Goal: Information Seeking & Learning: Learn about a topic

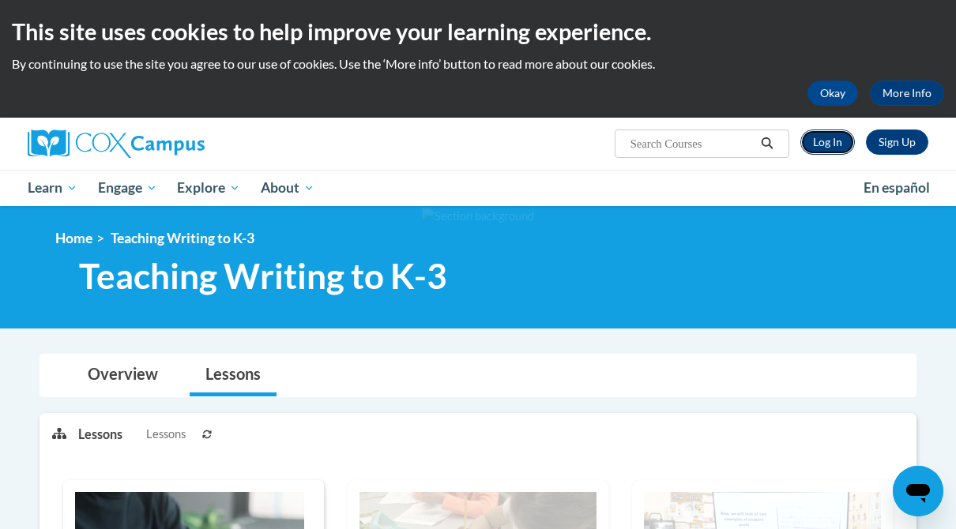
click at [830, 145] on link "Log In" at bounding box center [827, 142] width 55 height 25
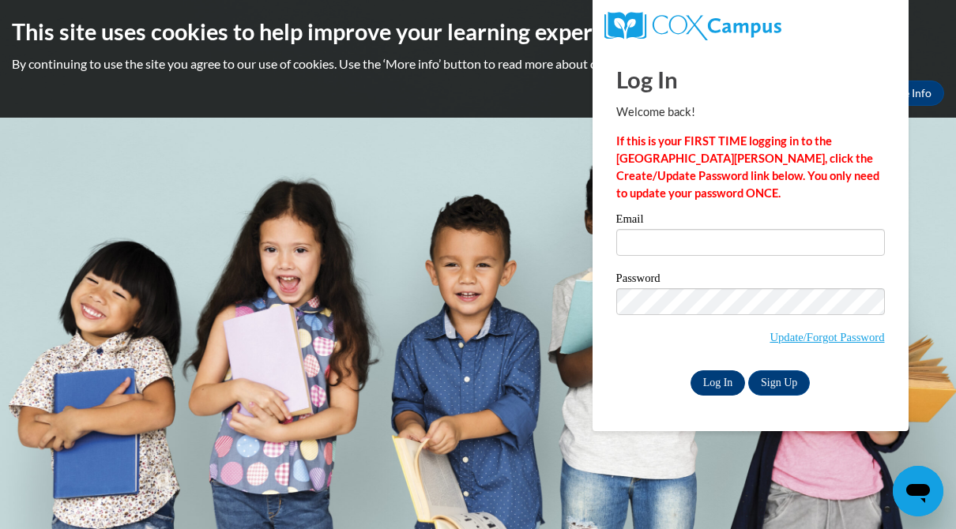
type input "[EMAIL_ADDRESS][DOMAIN_NAME]"
click at [719, 386] on input "Log In" at bounding box center [718, 383] width 55 height 25
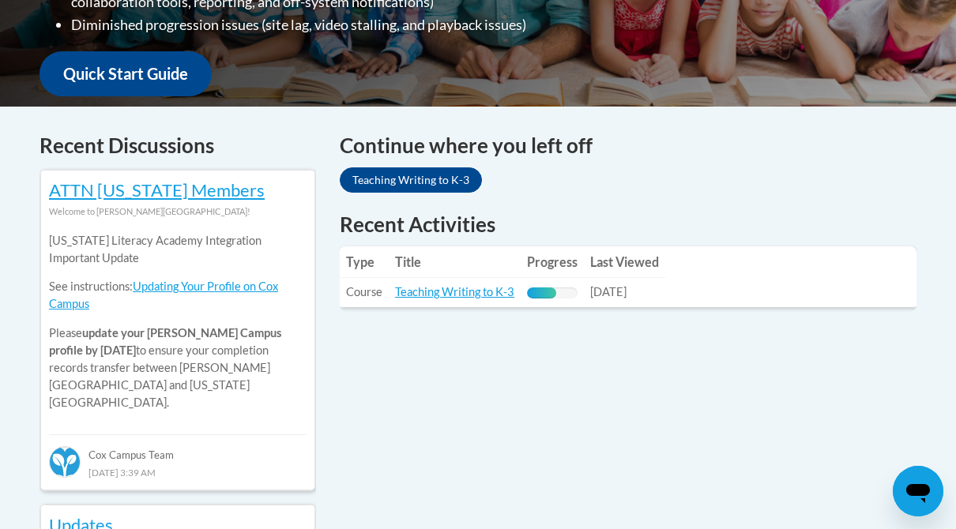
scroll to position [567, 0]
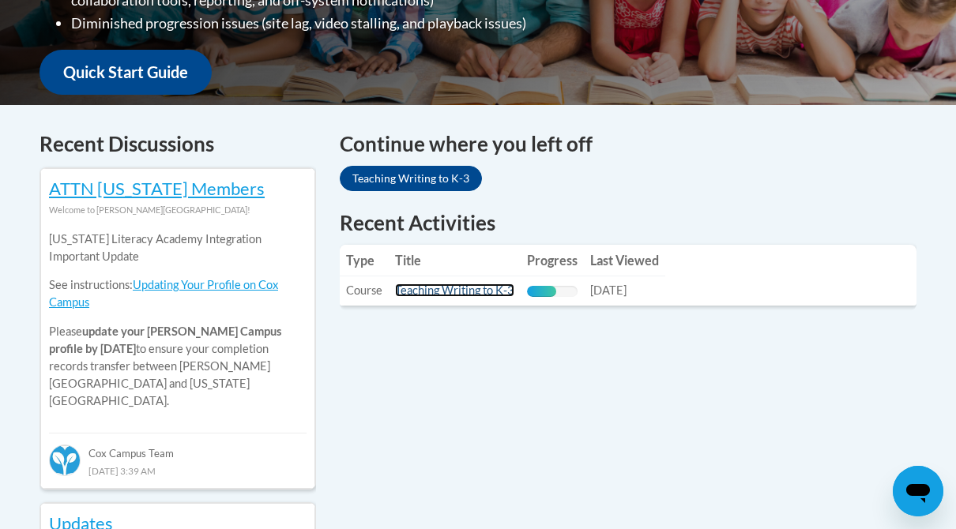
click at [499, 288] on link "Teaching Writing to K-3" at bounding box center [454, 290] width 119 height 13
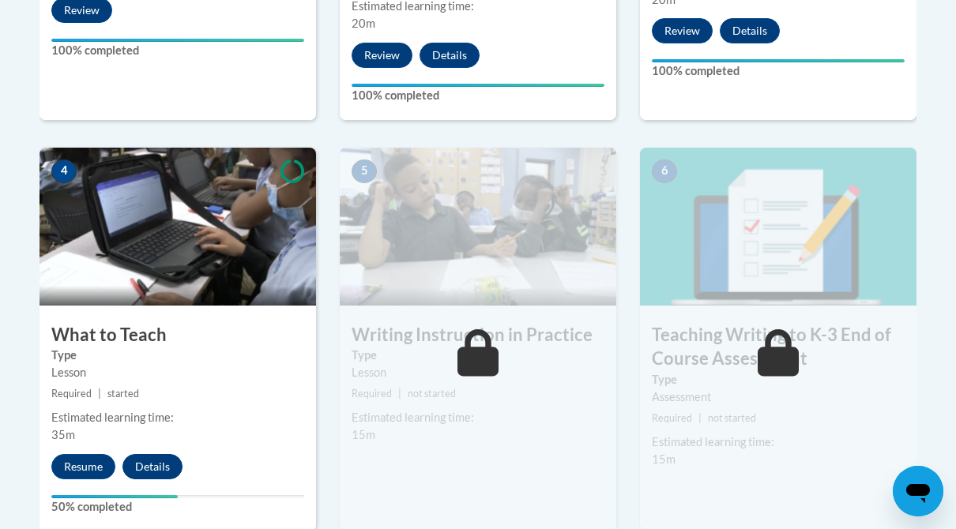
scroll to position [820, 0]
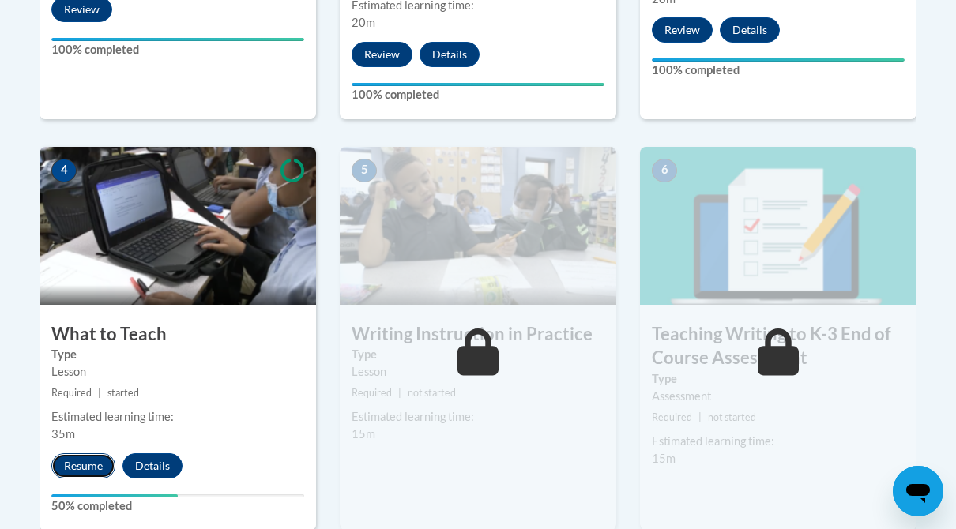
click at [92, 468] on button "Resume" at bounding box center [83, 466] width 64 height 25
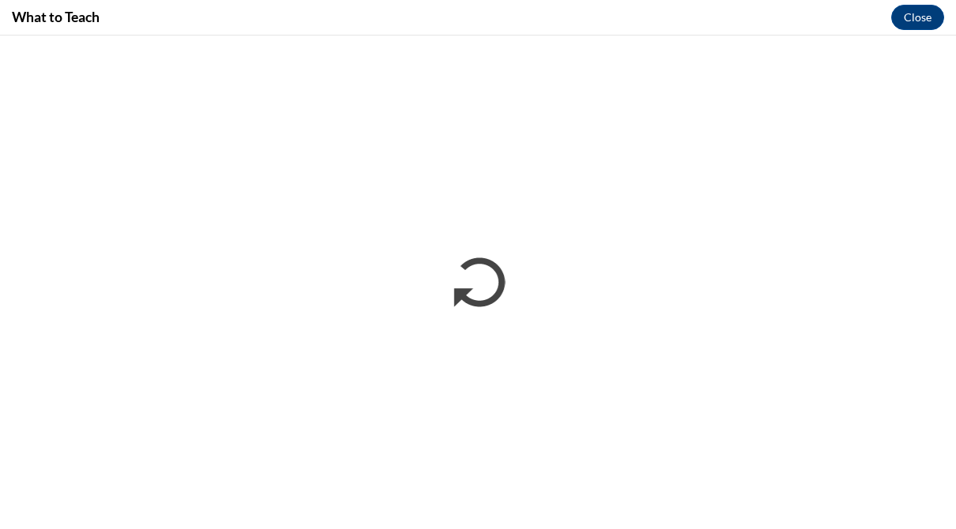
scroll to position [0, 0]
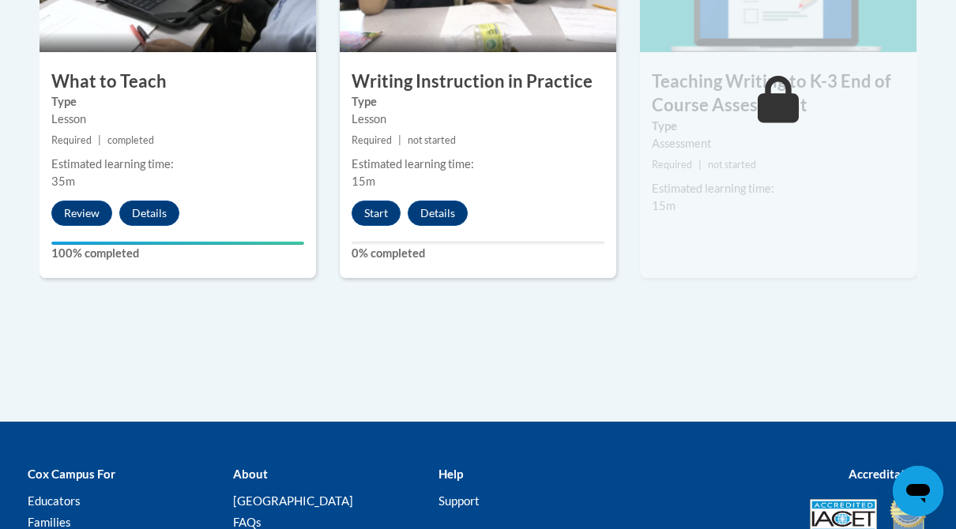
scroll to position [1083, 0]
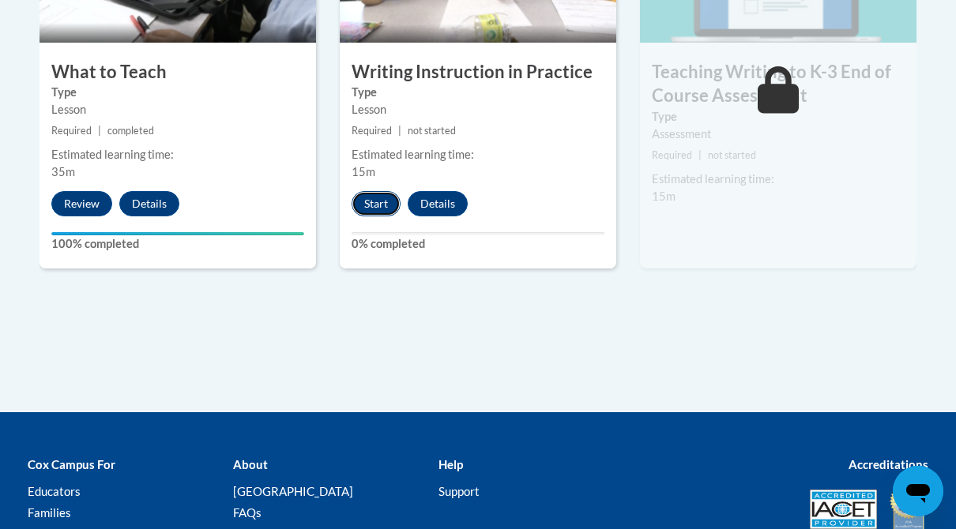
click at [384, 203] on button "Start" at bounding box center [376, 203] width 49 height 25
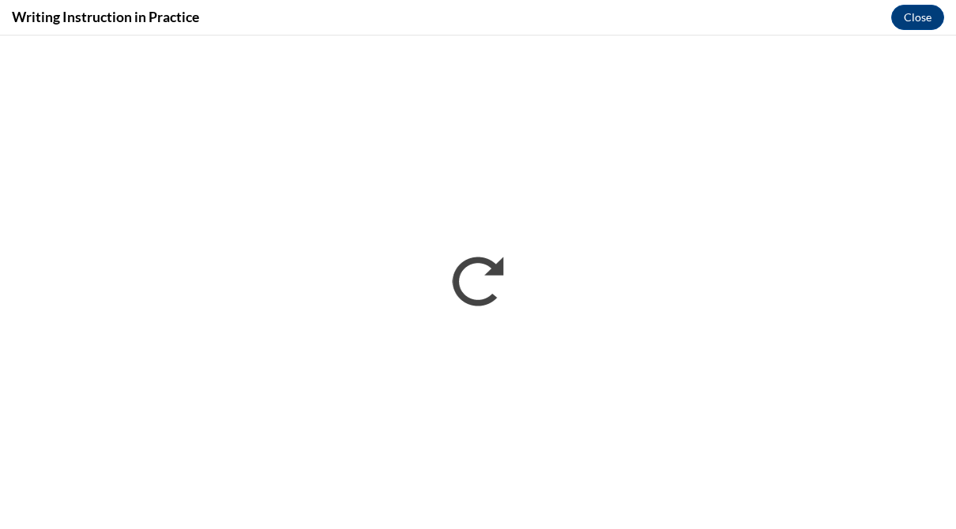
scroll to position [0, 0]
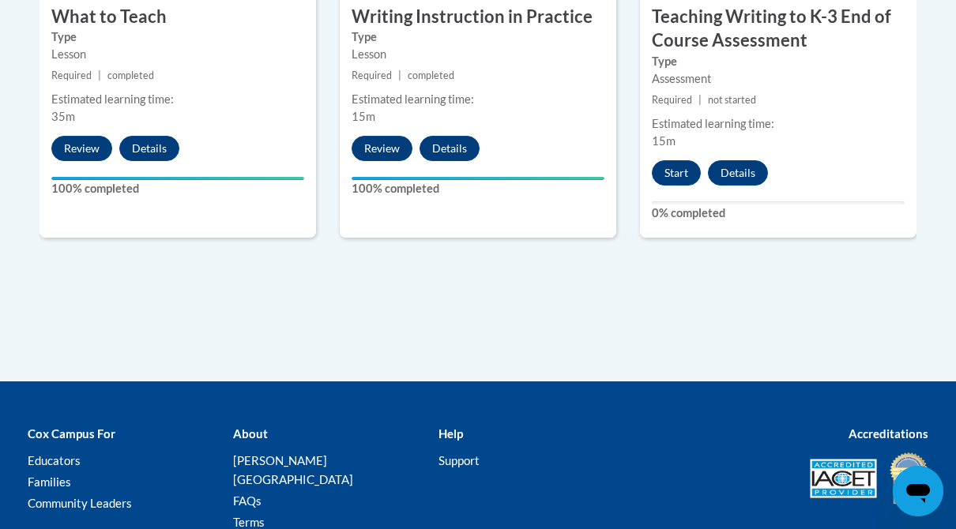
scroll to position [1136, 0]
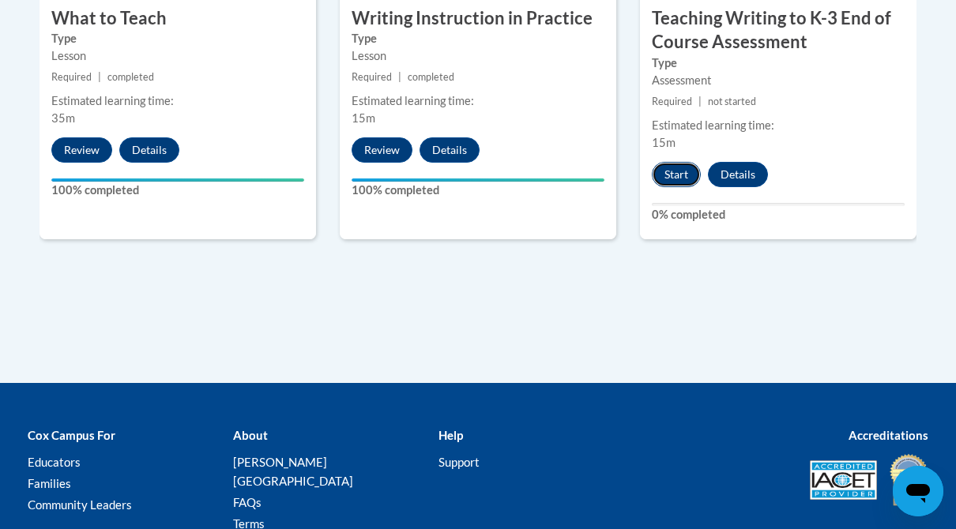
click at [680, 175] on button "Start" at bounding box center [676, 174] width 49 height 25
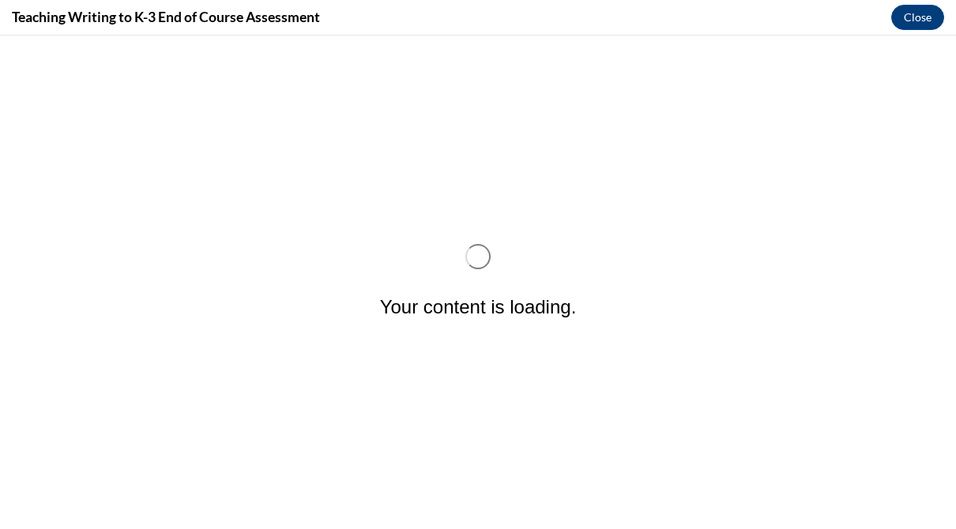
scroll to position [0, 0]
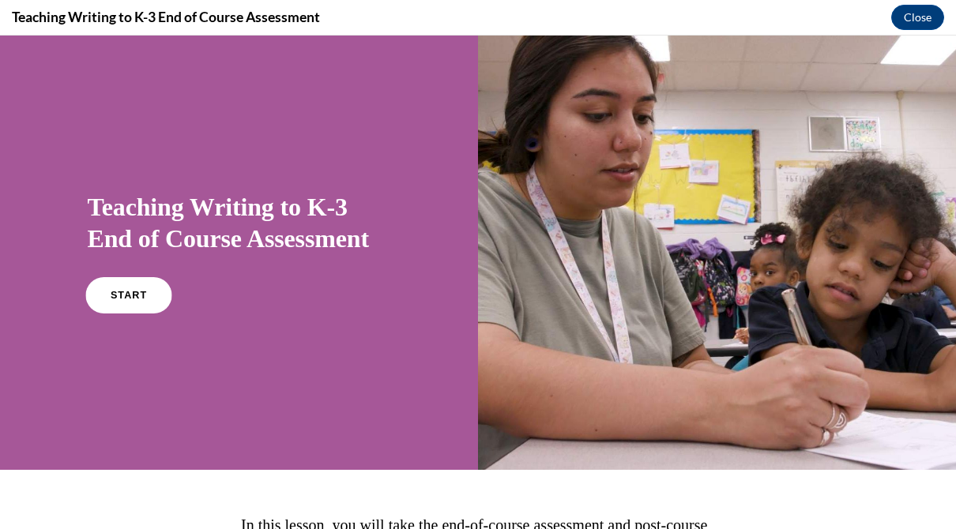
click at [104, 294] on link "START" at bounding box center [128, 295] width 86 height 36
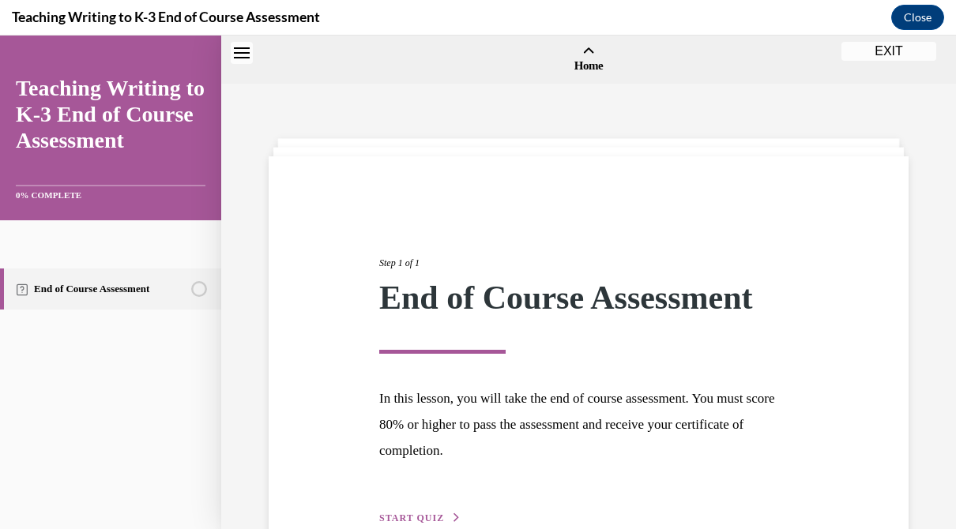
scroll to position [49, 0]
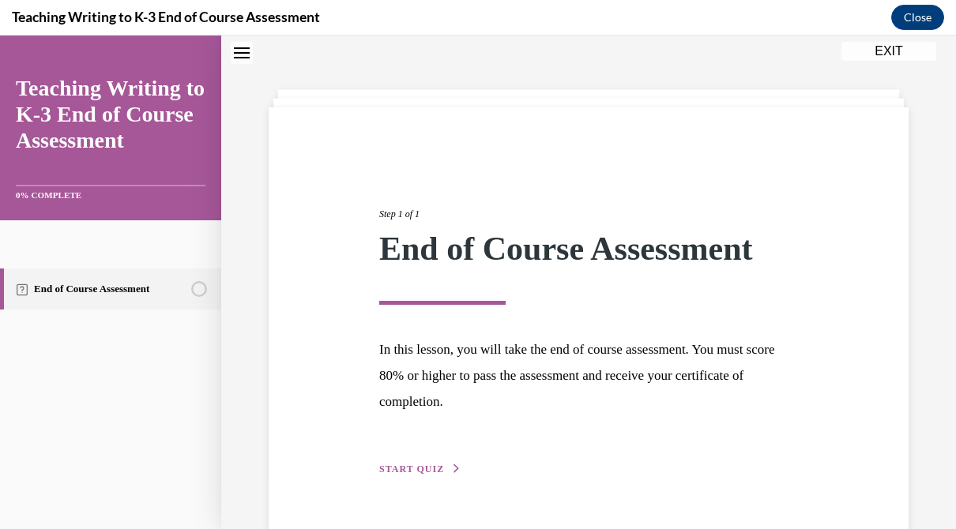
click at [411, 471] on span "START QUIZ" at bounding box center [411, 469] width 65 height 11
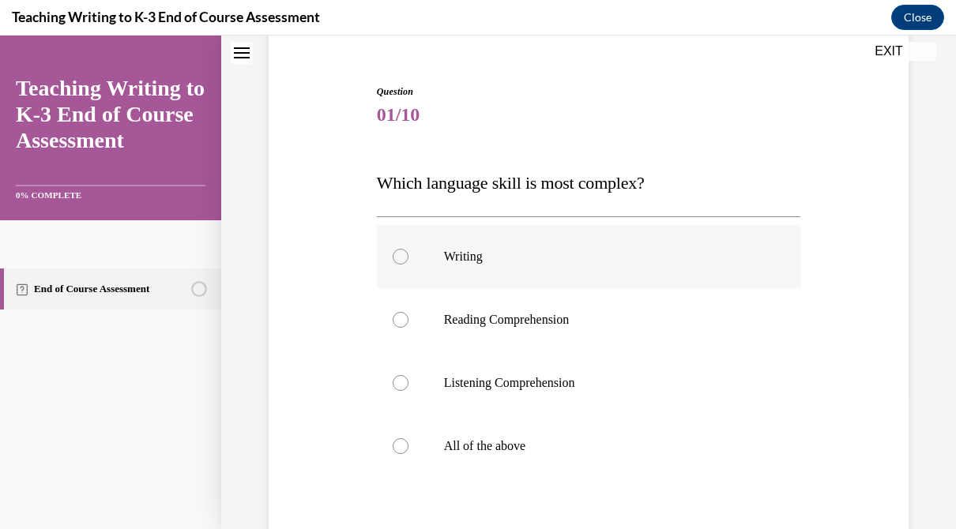
scroll to position [138, 0]
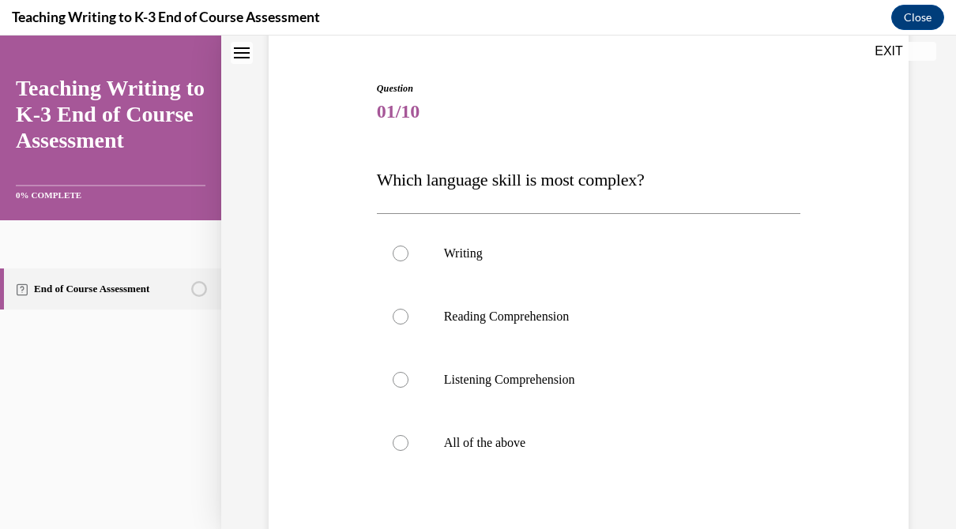
click at [578, 180] on span "Which language skill is most complex?" at bounding box center [511, 180] width 268 height 20
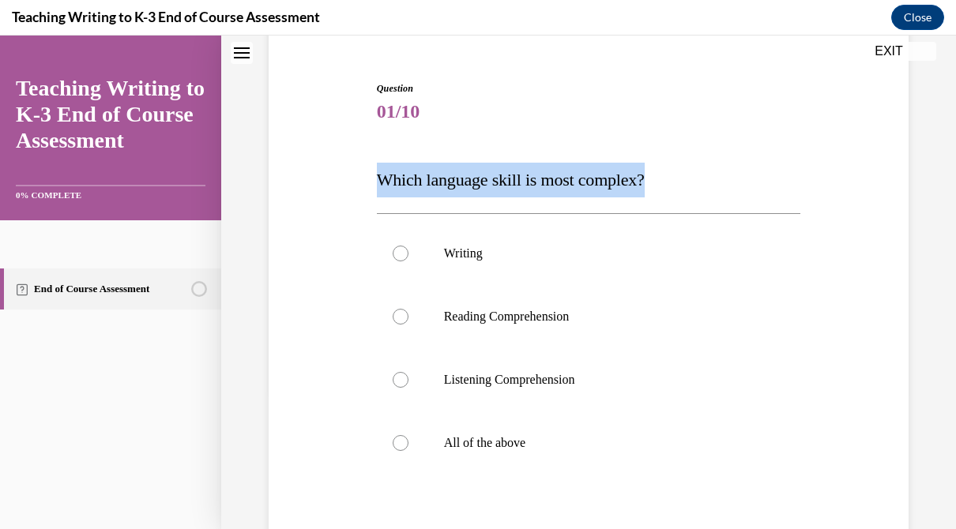
click at [578, 180] on span "Which language skill is most complex?" at bounding box center [511, 180] width 268 height 20
copy span "Which language skill is most complex?"
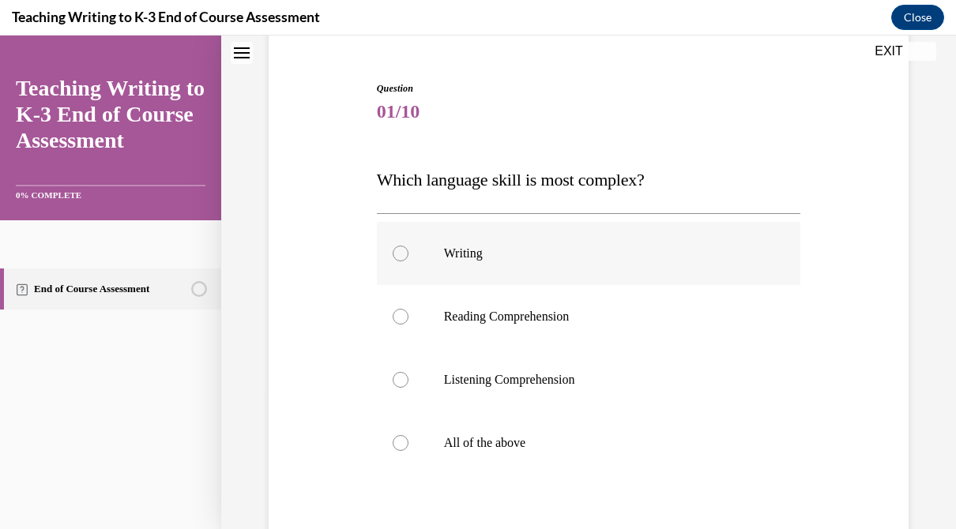
click at [442, 258] on label "Writing" at bounding box center [589, 253] width 424 height 63
click at [409, 258] on input "Writing" at bounding box center [401, 254] width 16 height 16
radio input "true"
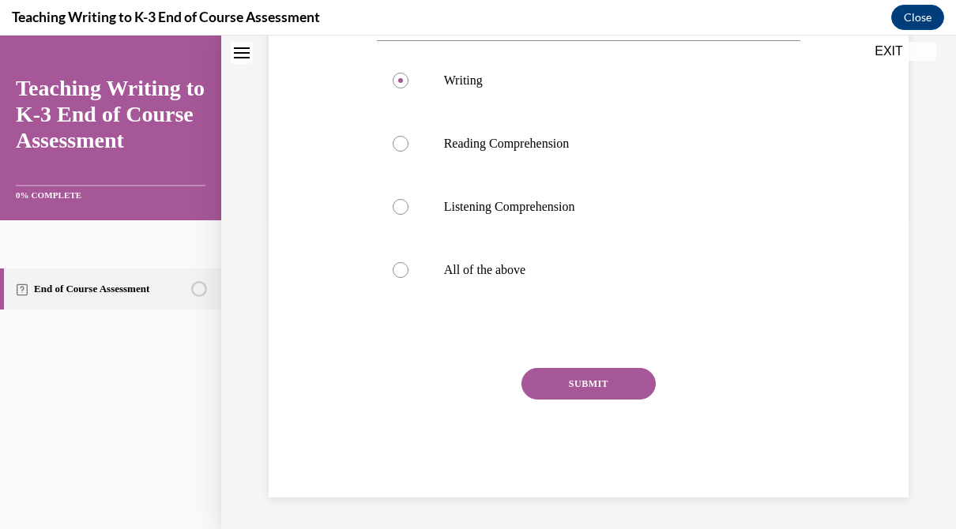
click at [571, 378] on button "SUBMIT" at bounding box center [589, 384] width 134 height 32
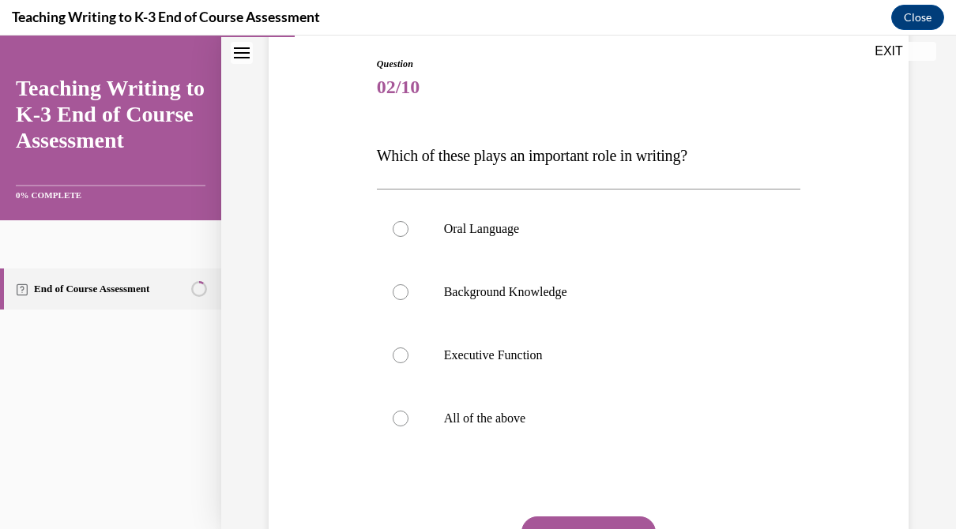
scroll to position [183, 0]
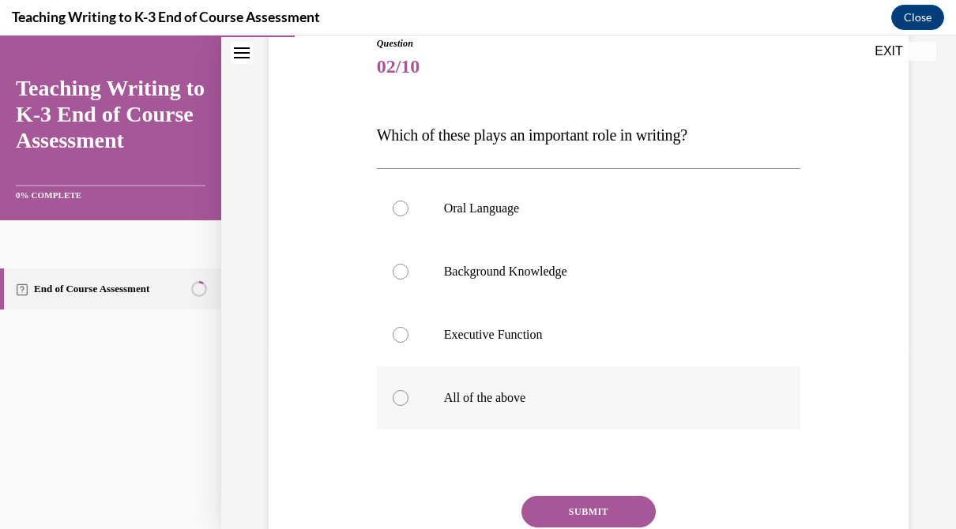
click at [451, 374] on label "All of the above" at bounding box center [589, 398] width 424 height 63
click at [409, 390] on input "All of the above" at bounding box center [401, 398] width 16 height 16
radio input "true"
click at [552, 503] on button "SUBMIT" at bounding box center [589, 512] width 134 height 32
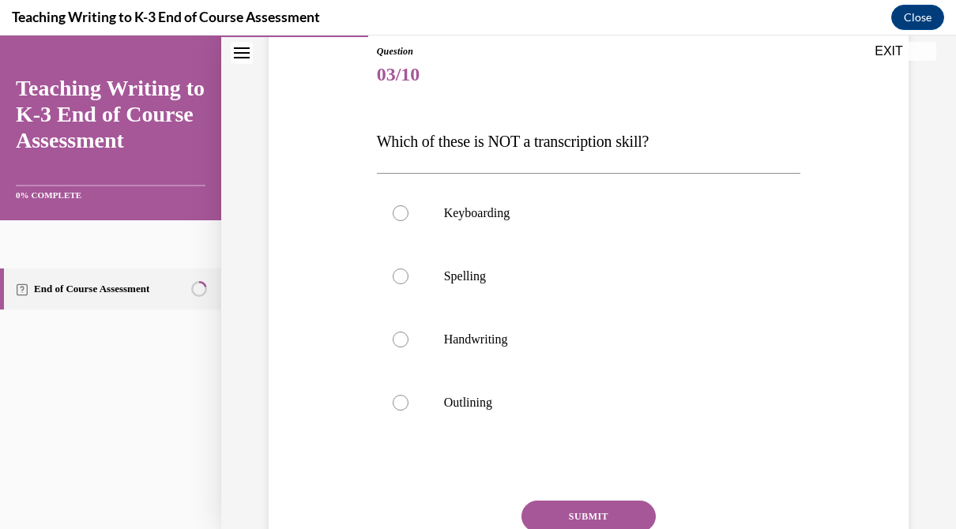
click at [620, 139] on span "Which of these is NOT a transcription skill?" at bounding box center [513, 141] width 273 height 17
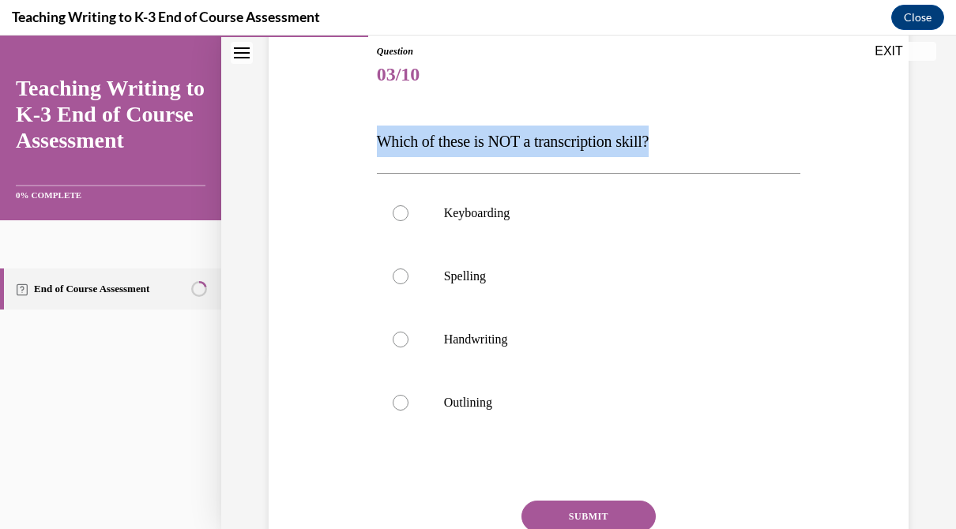
click at [620, 139] on span "Which of these is NOT a transcription skill?" at bounding box center [513, 141] width 273 height 17
copy span "Which of these is NOT a transcription skill?"
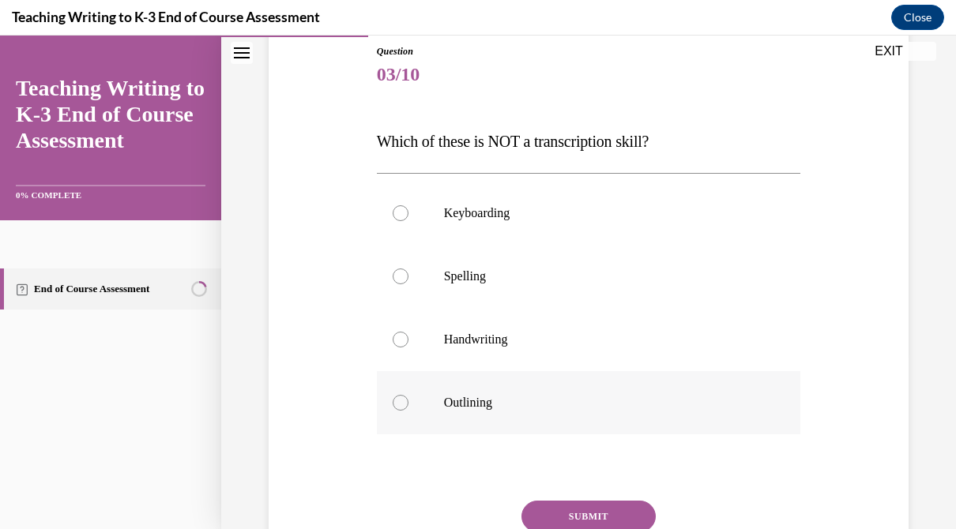
click at [421, 397] on label "Outlining" at bounding box center [589, 402] width 424 height 63
click at [409, 397] on input "Outlining" at bounding box center [401, 403] width 16 height 16
radio input "true"
click at [566, 522] on button "SUBMIT" at bounding box center [589, 517] width 134 height 32
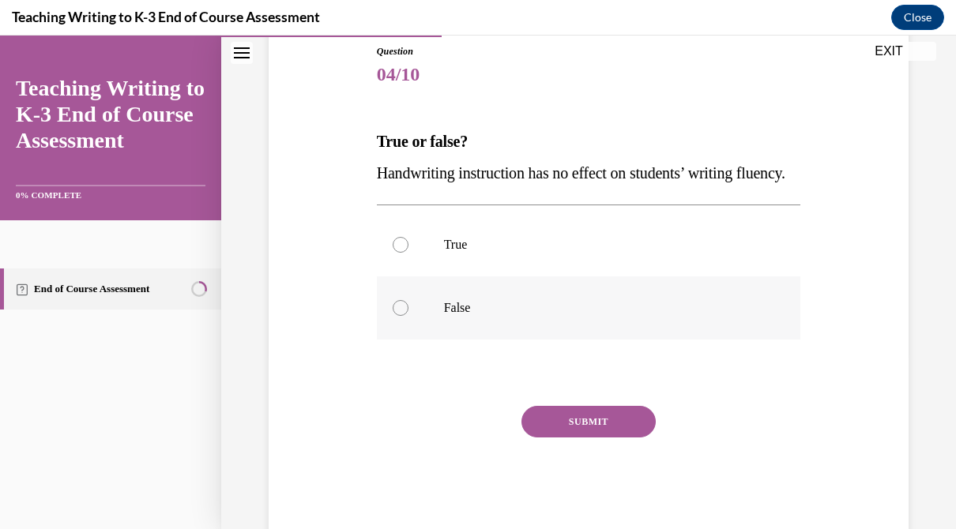
click at [446, 316] on p "False" at bounding box center [603, 308] width 318 height 16
click at [409, 316] on input "False" at bounding box center [401, 308] width 16 height 16
radio input "true"
click at [600, 438] on button "SUBMIT" at bounding box center [589, 422] width 134 height 32
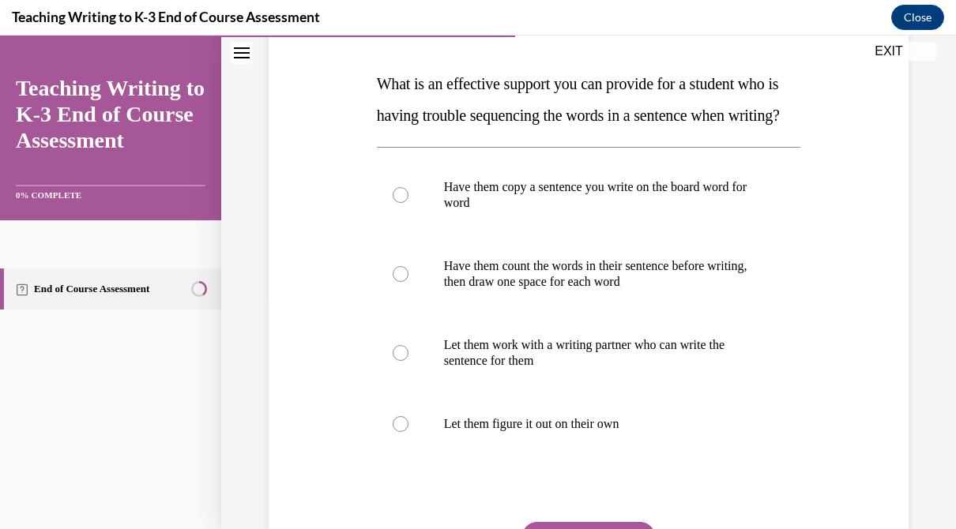
scroll to position [231, 0]
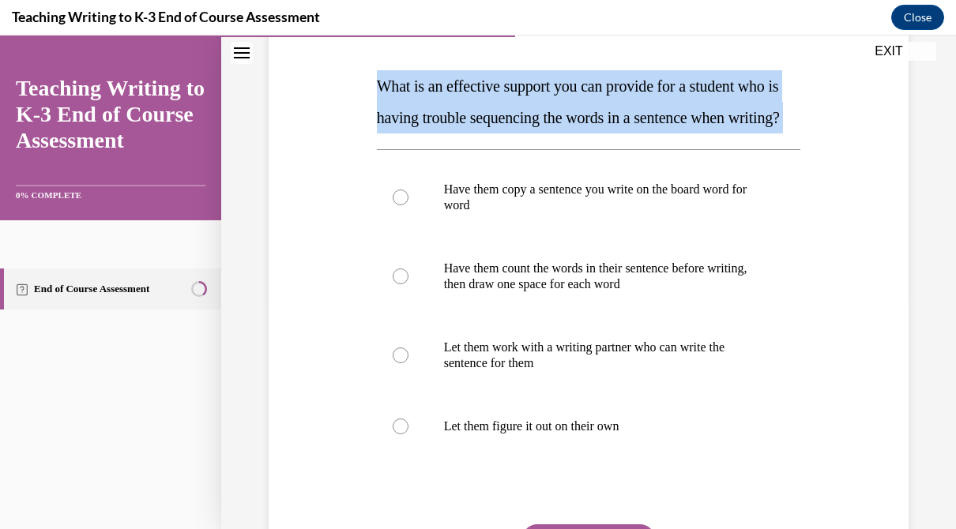
drag, startPoint x: 375, startPoint y: 82, endPoint x: 474, endPoint y: 166, distance: 130.1
click at [474, 166] on div "Question 05/10 What is an effective support you can provide for a student who i…" at bounding box center [589, 309] width 432 height 689
copy div "What is an effective support you can provide for a student who is having troubl…"
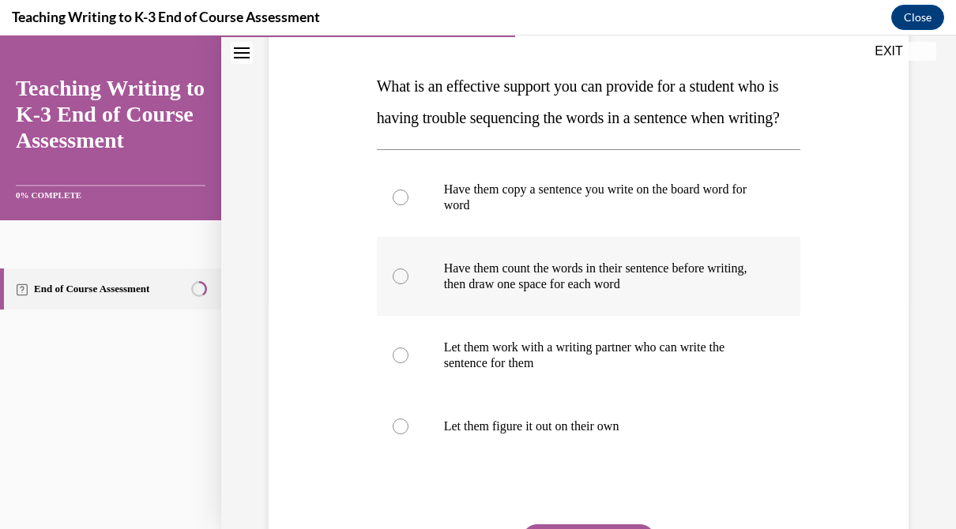
click at [518, 316] on label "Have them count the words in their sentence before writing, then draw one space…" at bounding box center [589, 276] width 424 height 79
click at [409, 284] on input "Have them count the words in their sentence before writing, then draw one space…" at bounding box center [401, 277] width 16 height 16
radio input "true"
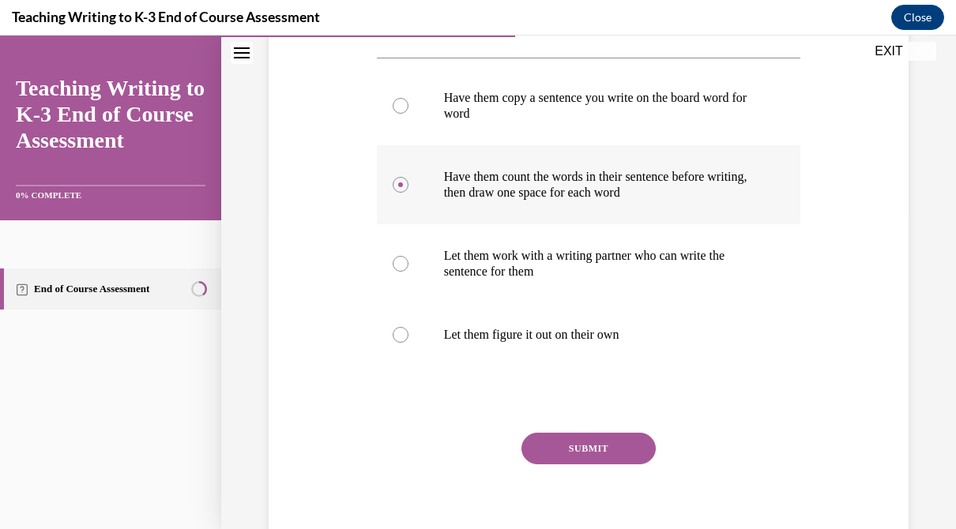
scroll to position [402, 0]
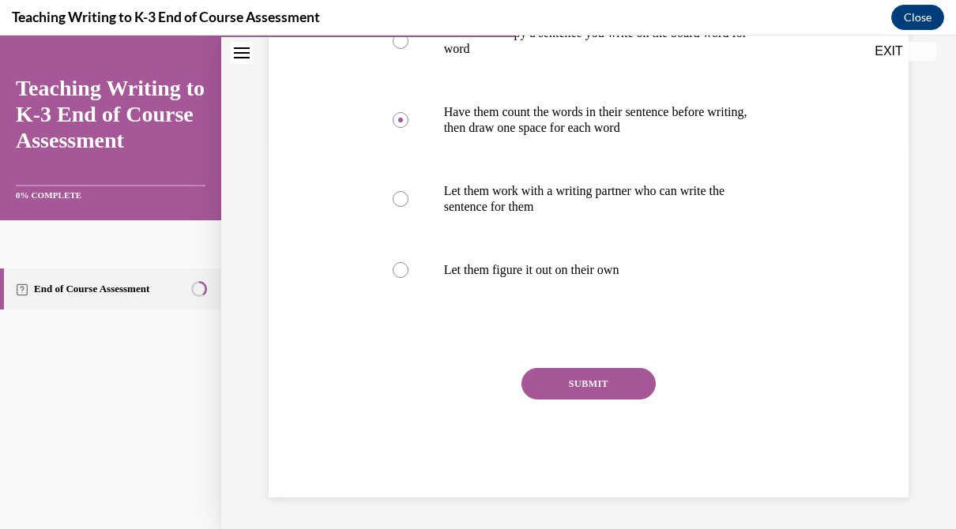
click at [581, 398] on button "SUBMIT" at bounding box center [589, 384] width 134 height 32
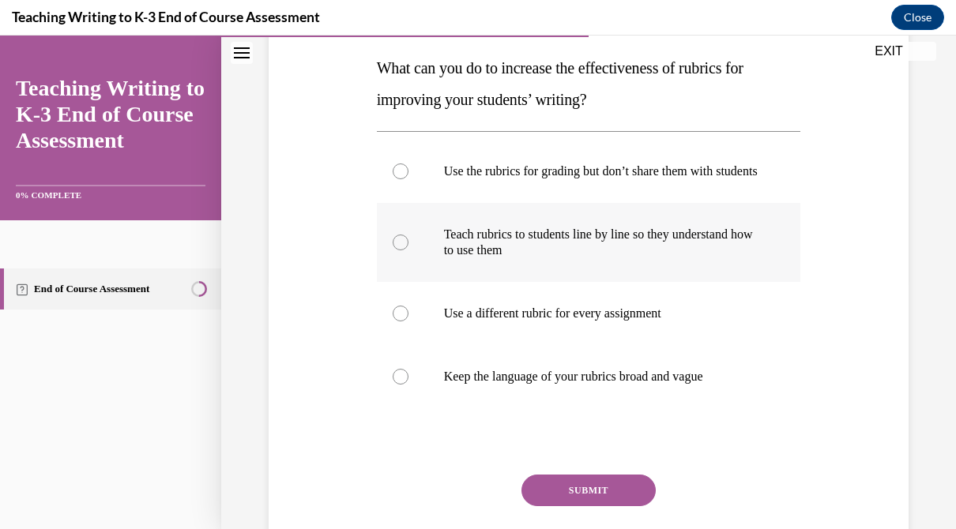
scroll to position [253, 0]
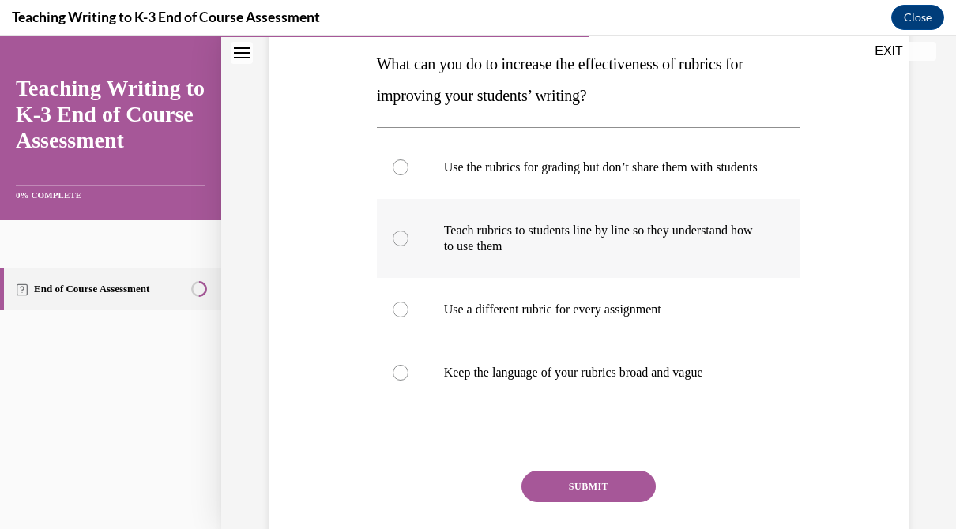
click at [575, 232] on label "Teach rubrics to students line by line so they understand how to use them" at bounding box center [589, 238] width 424 height 79
click at [409, 232] on input "Teach rubrics to students line by line so they understand how to use them" at bounding box center [401, 239] width 16 height 16
radio input "true"
click at [586, 502] on button "SUBMIT" at bounding box center [589, 487] width 134 height 32
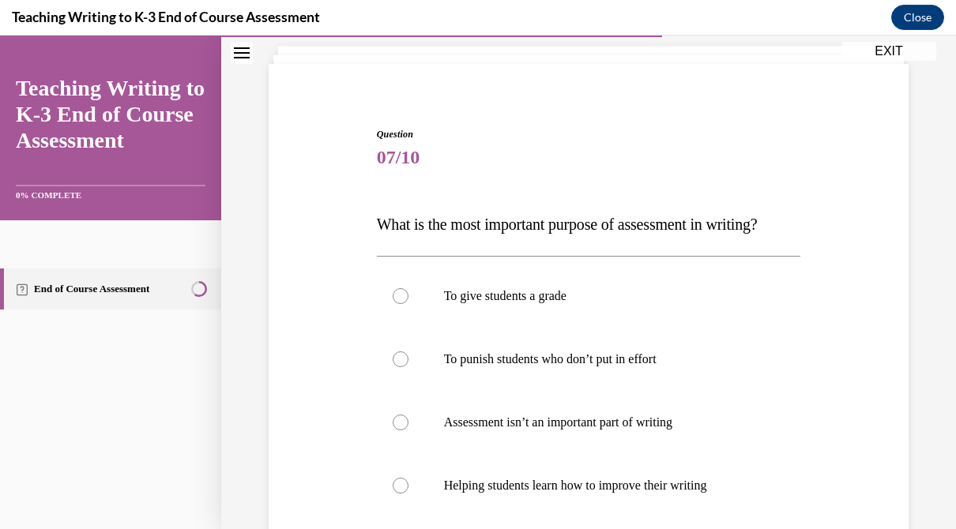
scroll to position [95, 0]
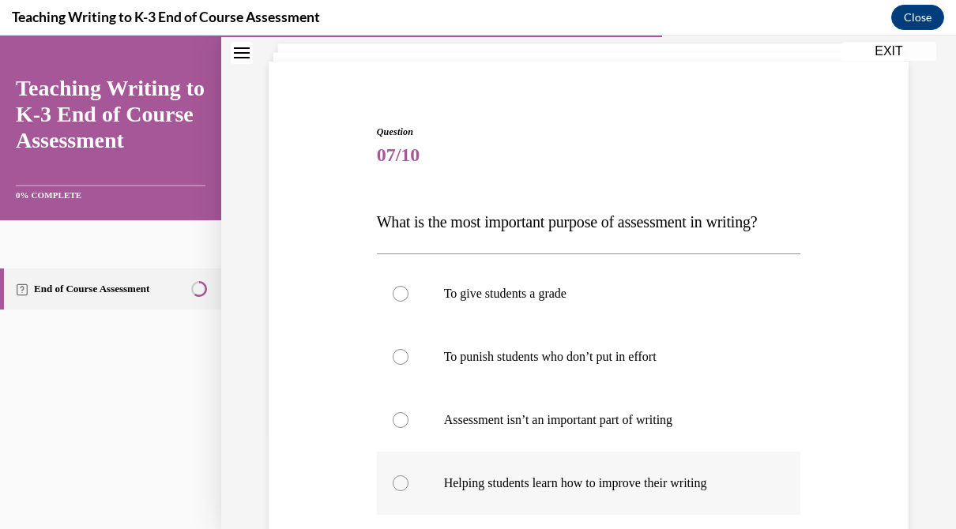
click at [526, 475] on label "Helping students learn how to improve their writing" at bounding box center [589, 483] width 424 height 63
click at [409, 476] on input "Helping students learn how to improve their writing" at bounding box center [401, 484] width 16 height 16
radio input "true"
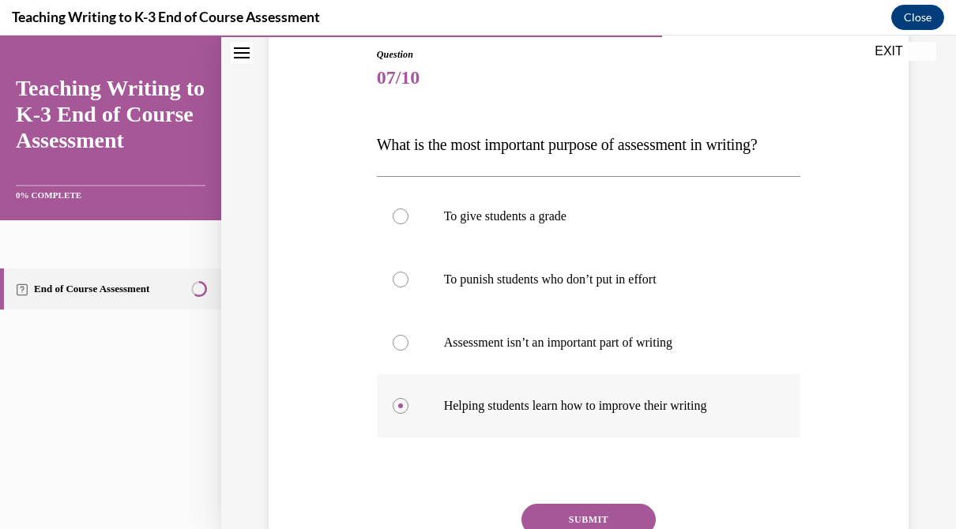
scroll to position [185, 0]
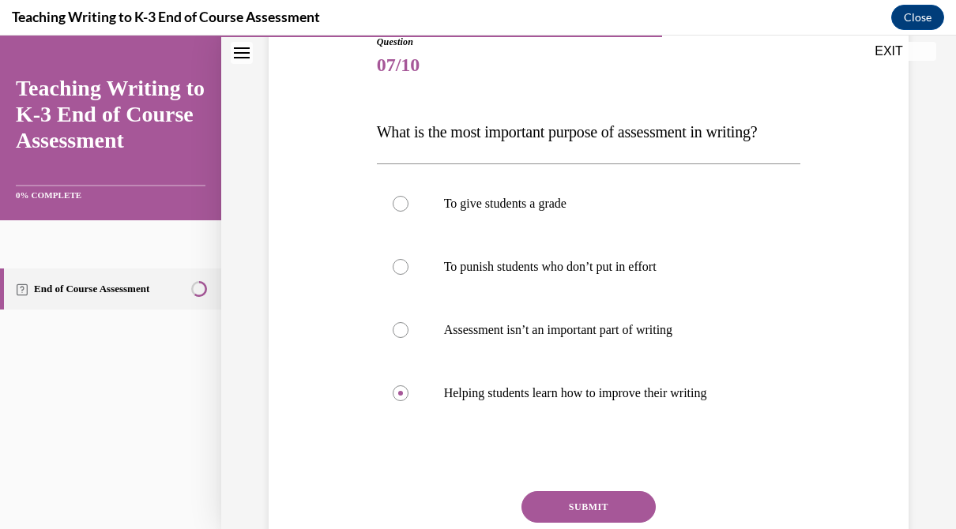
click at [571, 501] on button "SUBMIT" at bounding box center [589, 507] width 134 height 32
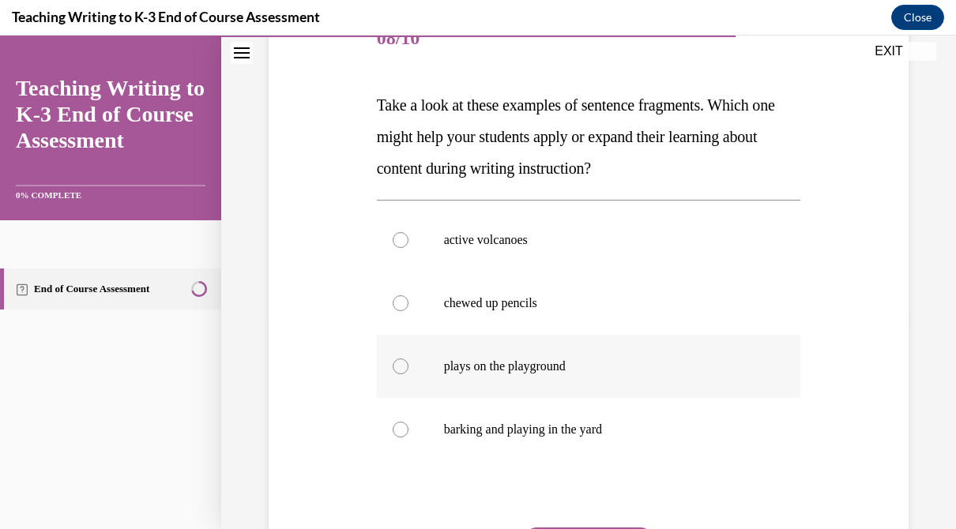
scroll to position [210, 0]
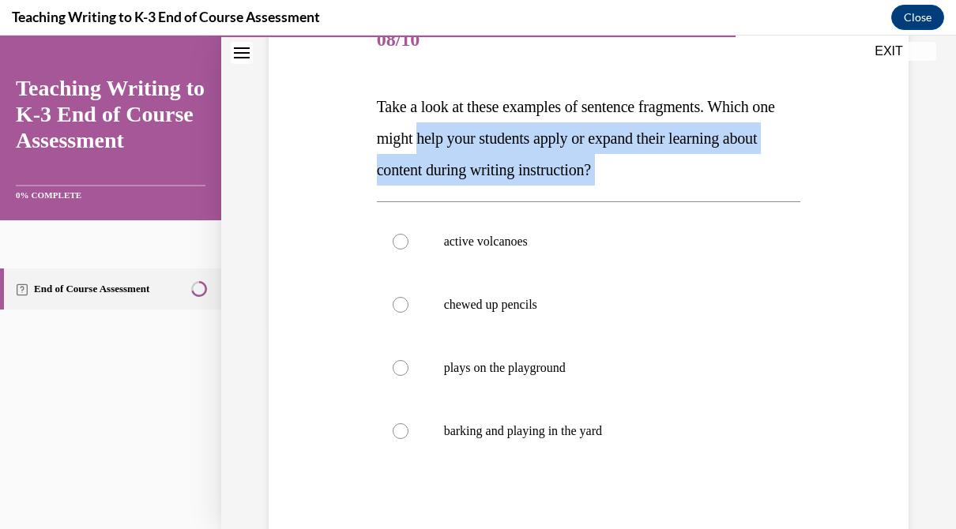
drag, startPoint x: 449, startPoint y: 141, endPoint x: 638, endPoint y: 188, distance: 194.7
click at [638, 188] on div "Question 08/10 Take a look at these examples of sentence fragments. Which one m…" at bounding box center [589, 334] width 424 height 650
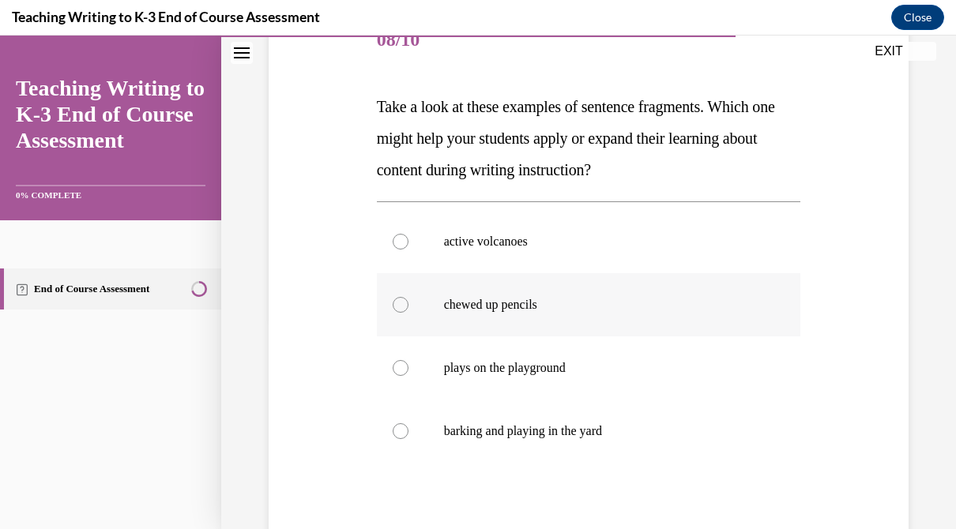
click at [531, 322] on label "chewed up pencils" at bounding box center [589, 304] width 424 height 63
click at [409, 313] on input "chewed up pencils" at bounding box center [401, 305] width 16 height 16
radio input "true"
click at [524, 432] on p "barking and playing in the yard" at bounding box center [603, 432] width 318 height 16
click at [409, 432] on input "barking and playing in the yard" at bounding box center [401, 432] width 16 height 16
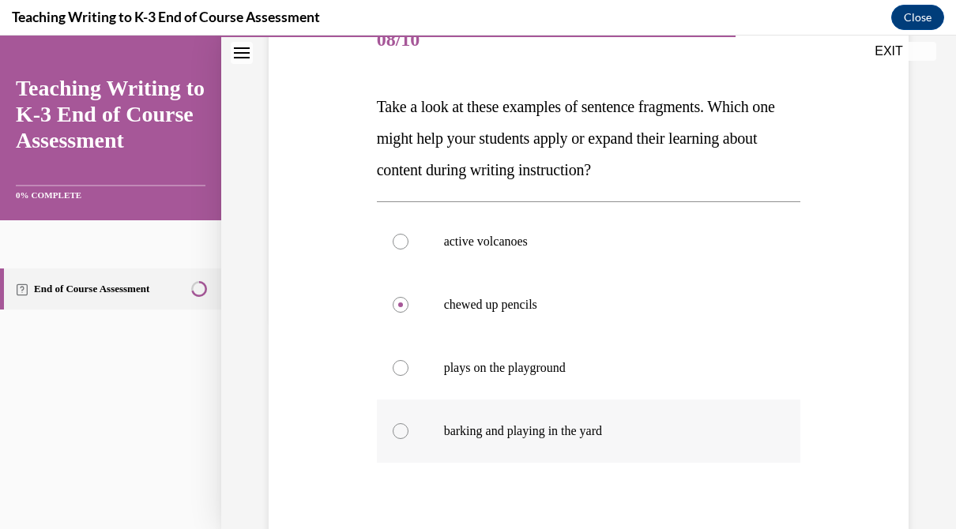
radio input "true"
click at [529, 377] on label "plays on the playground" at bounding box center [589, 368] width 424 height 63
click at [409, 376] on input "plays on the playground" at bounding box center [401, 368] width 16 height 16
radio input "true"
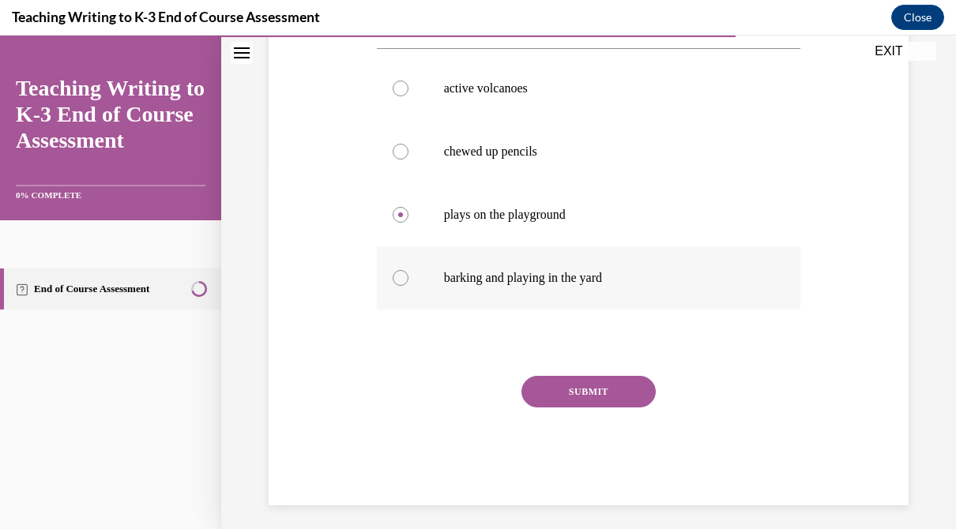
scroll to position [371, 0]
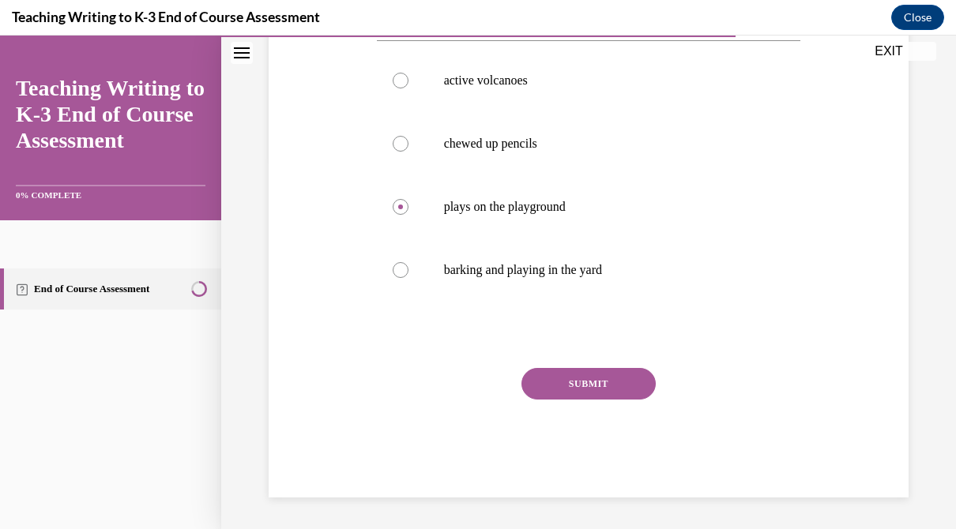
click at [569, 391] on button "SUBMIT" at bounding box center [589, 384] width 134 height 32
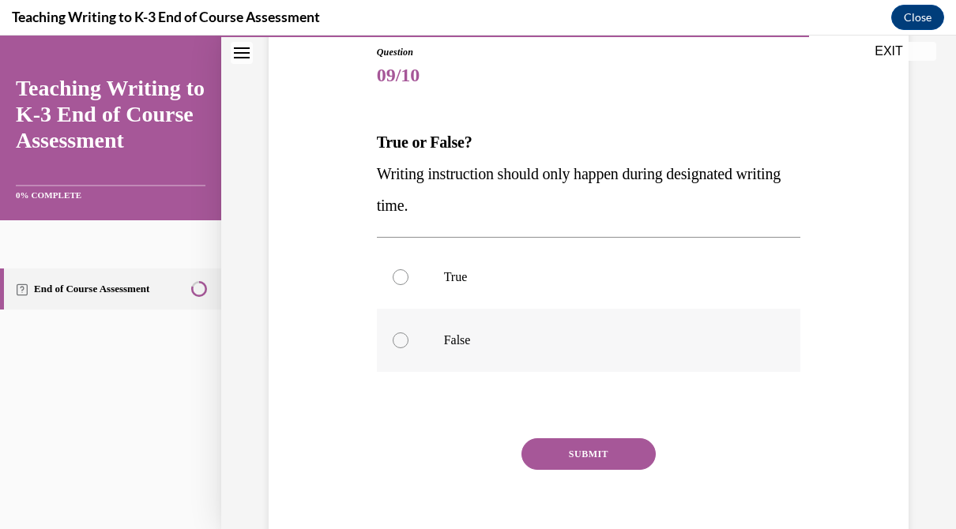
scroll to position [179, 0]
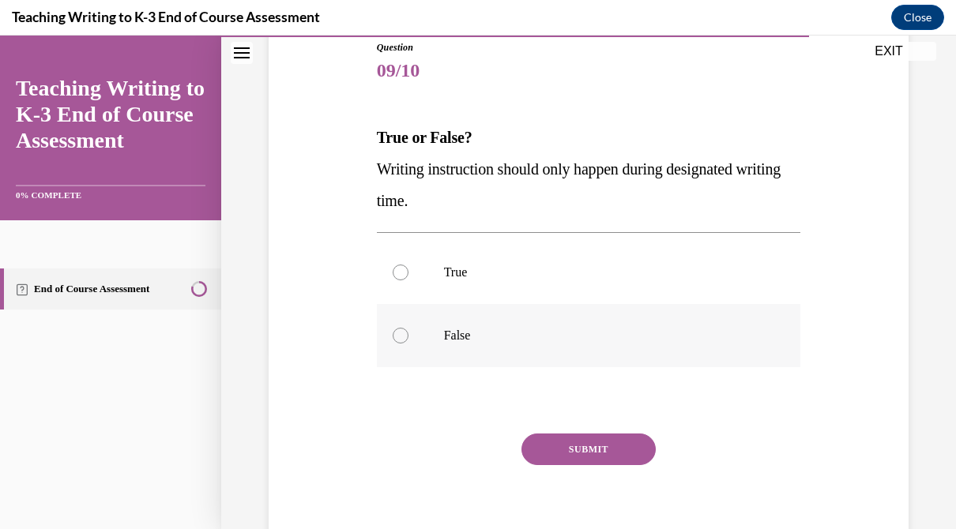
click at [507, 334] on p "False" at bounding box center [603, 336] width 318 height 16
click at [409, 334] on input "False" at bounding box center [401, 336] width 16 height 16
radio input "true"
click at [566, 436] on button "SUBMIT" at bounding box center [589, 450] width 134 height 32
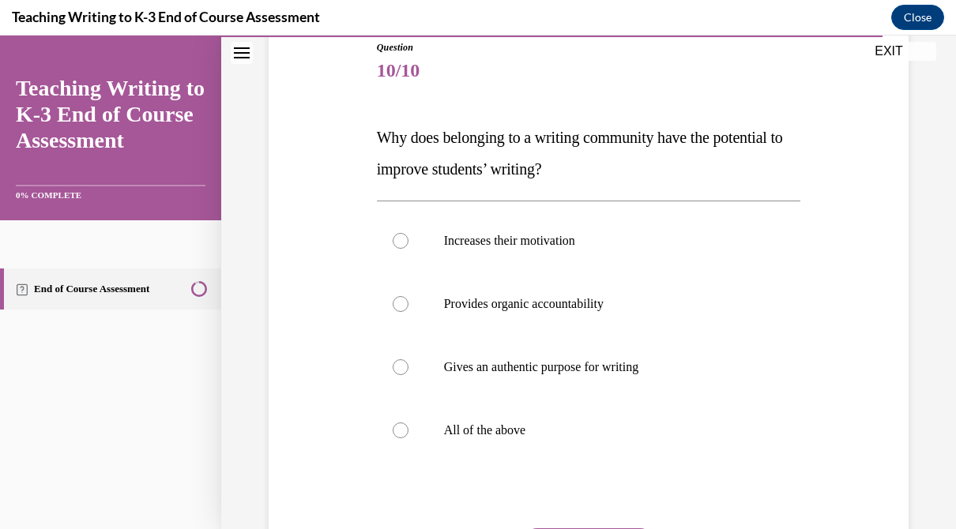
scroll to position [176, 0]
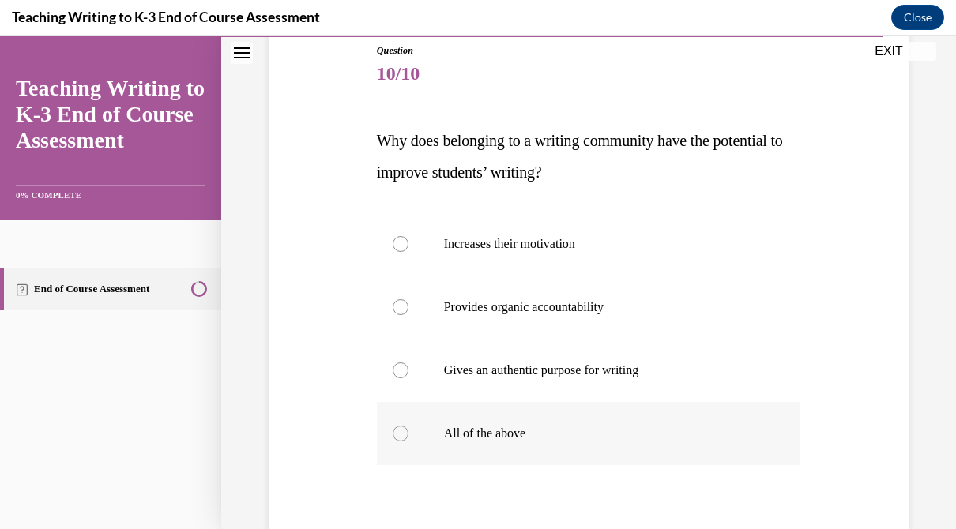
click at [510, 431] on p "All of the above" at bounding box center [603, 434] width 318 height 16
click at [409, 431] on input "All of the above" at bounding box center [401, 434] width 16 height 16
radio input "true"
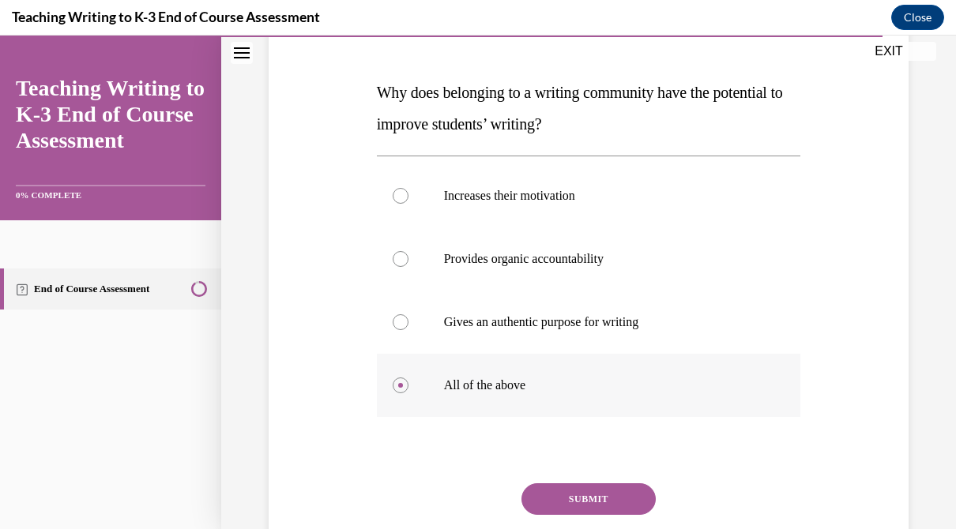
scroll to position [229, 0]
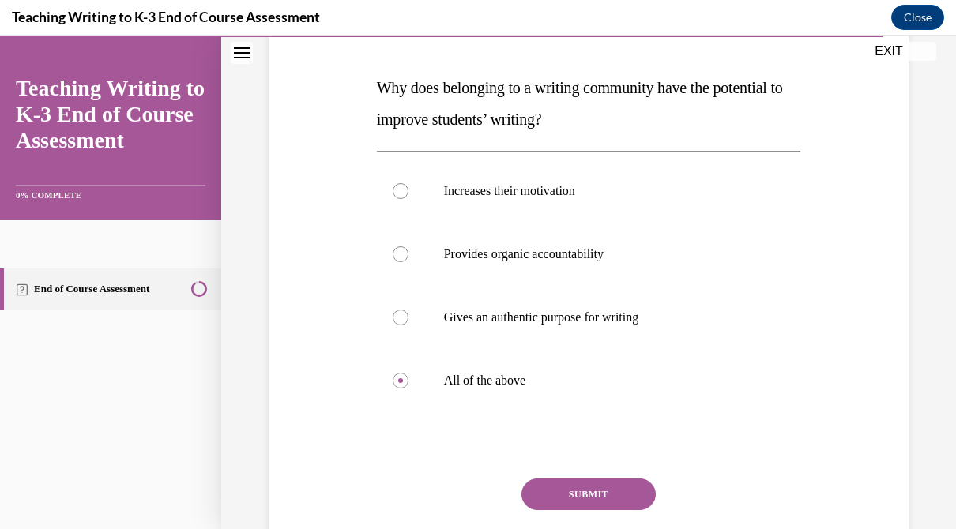
click at [586, 501] on button "SUBMIT" at bounding box center [589, 495] width 134 height 32
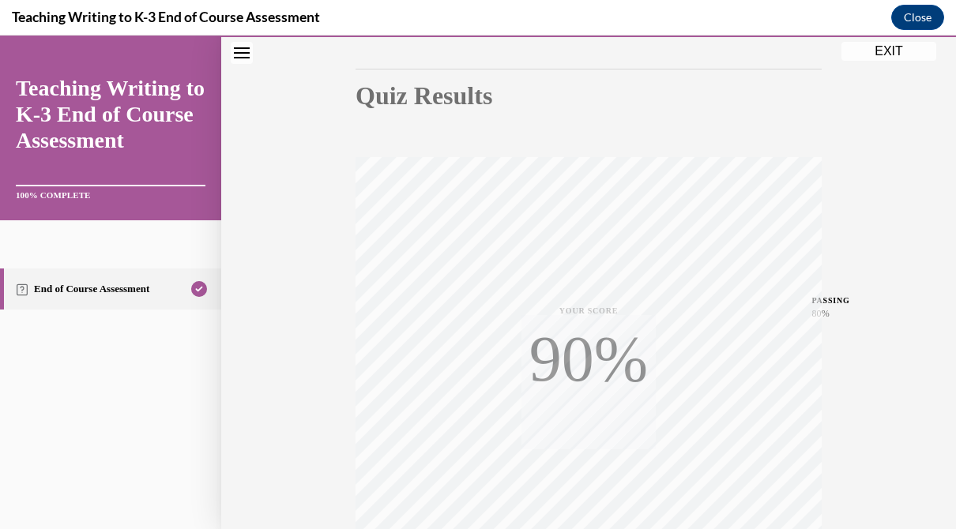
scroll to position [316, 0]
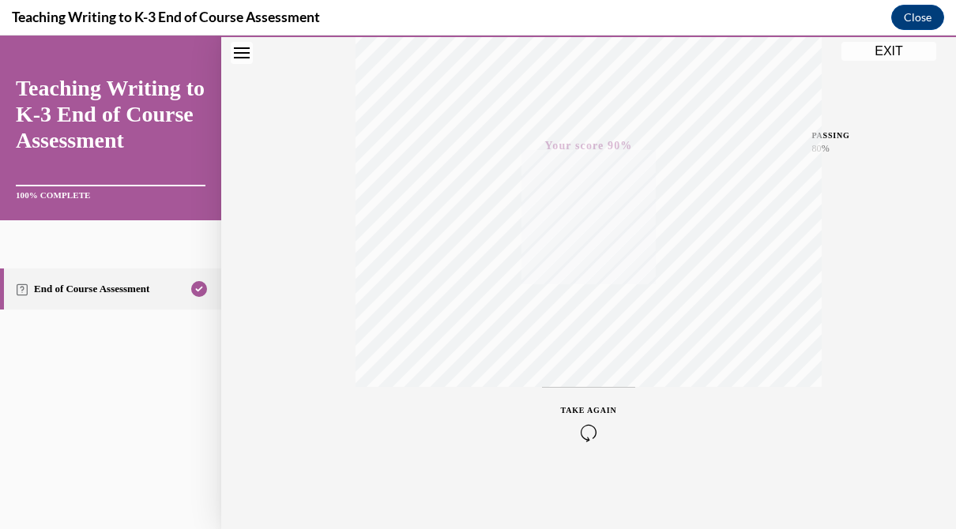
click at [888, 58] on button "EXIT" at bounding box center [889, 51] width 95 height 19
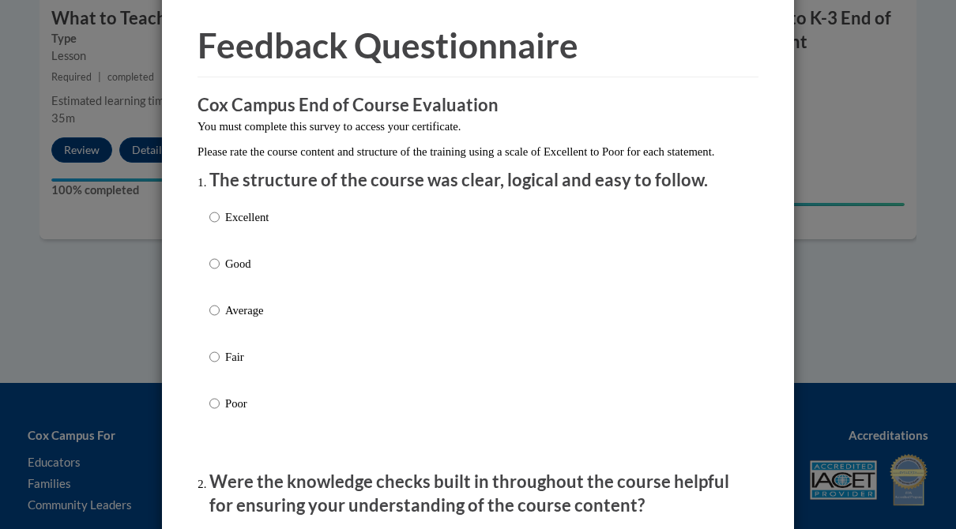
scroll to position [0, 0]
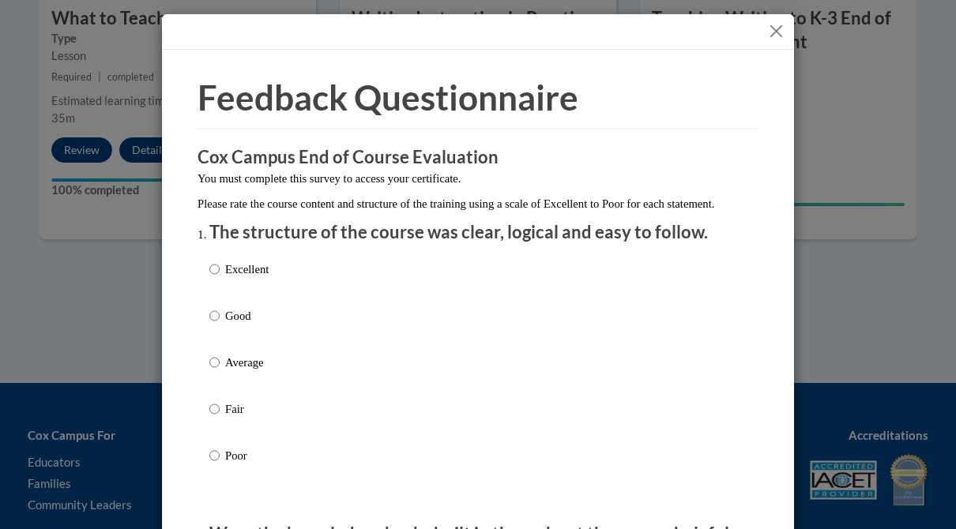
click at [780, 26] on button "Close" at bounding box center [776, 31] width 20 height 20
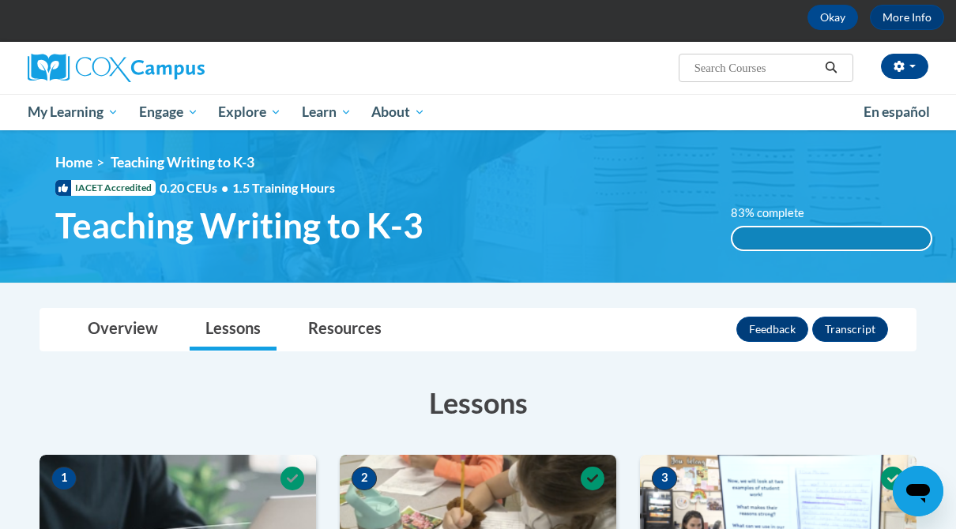
scroll to position [3, 0]
